Goal: Task Accomplishment & Management: Manage account settings

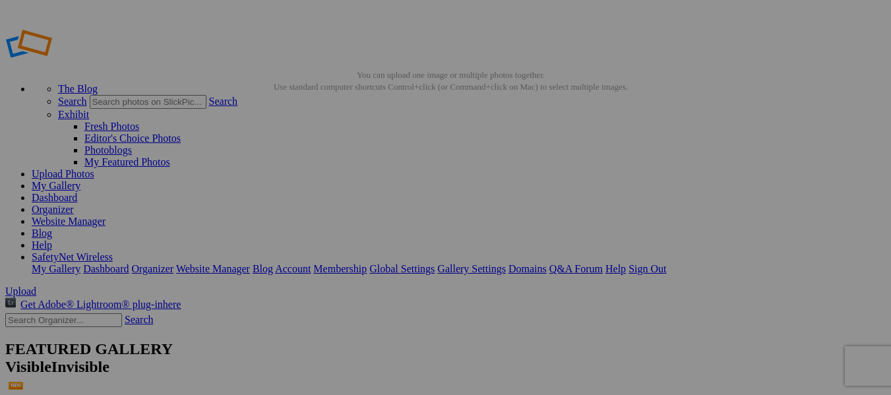
click at [80, 180] on link "My Gallery" at bounding box center [56, 185] width 49 height 11
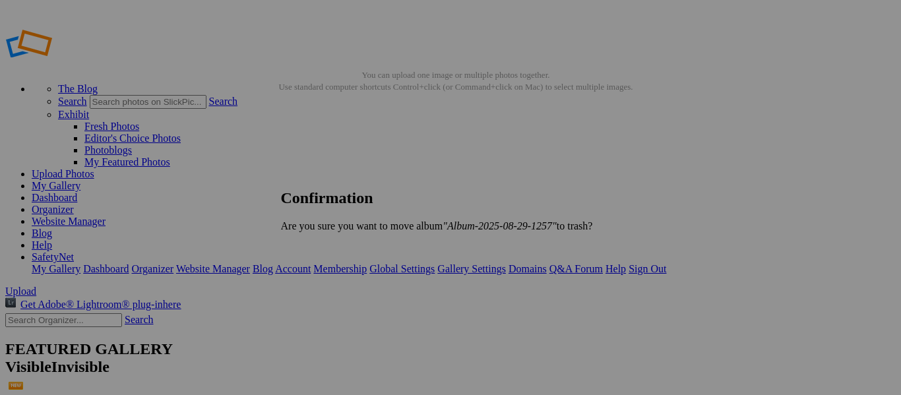
click at [325, 247] on span "Yes" at bounding box center [317, 248] width 15 height 11
